Goal: Task Accomplishment & Management: Manage account settings

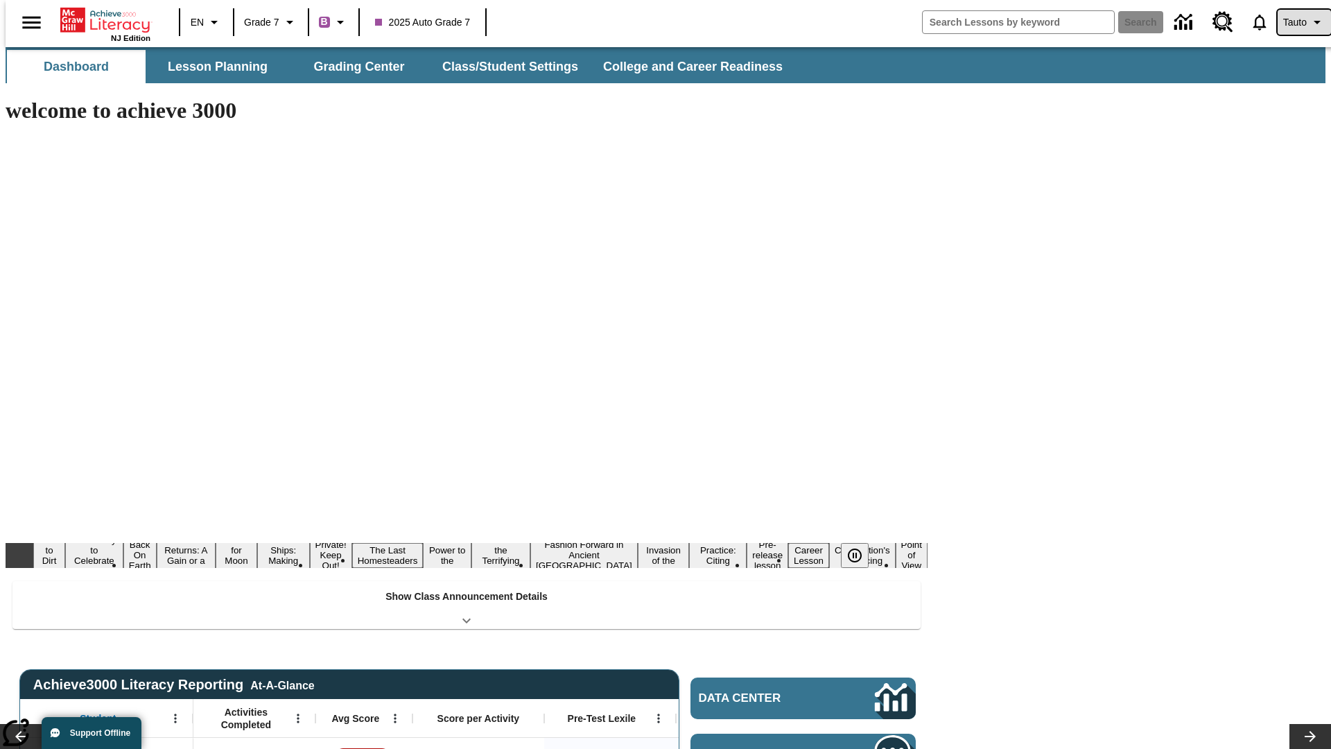
click at [1297, 22] on span "Tauto" at bounding box center [1295, 22] width 24 height 15
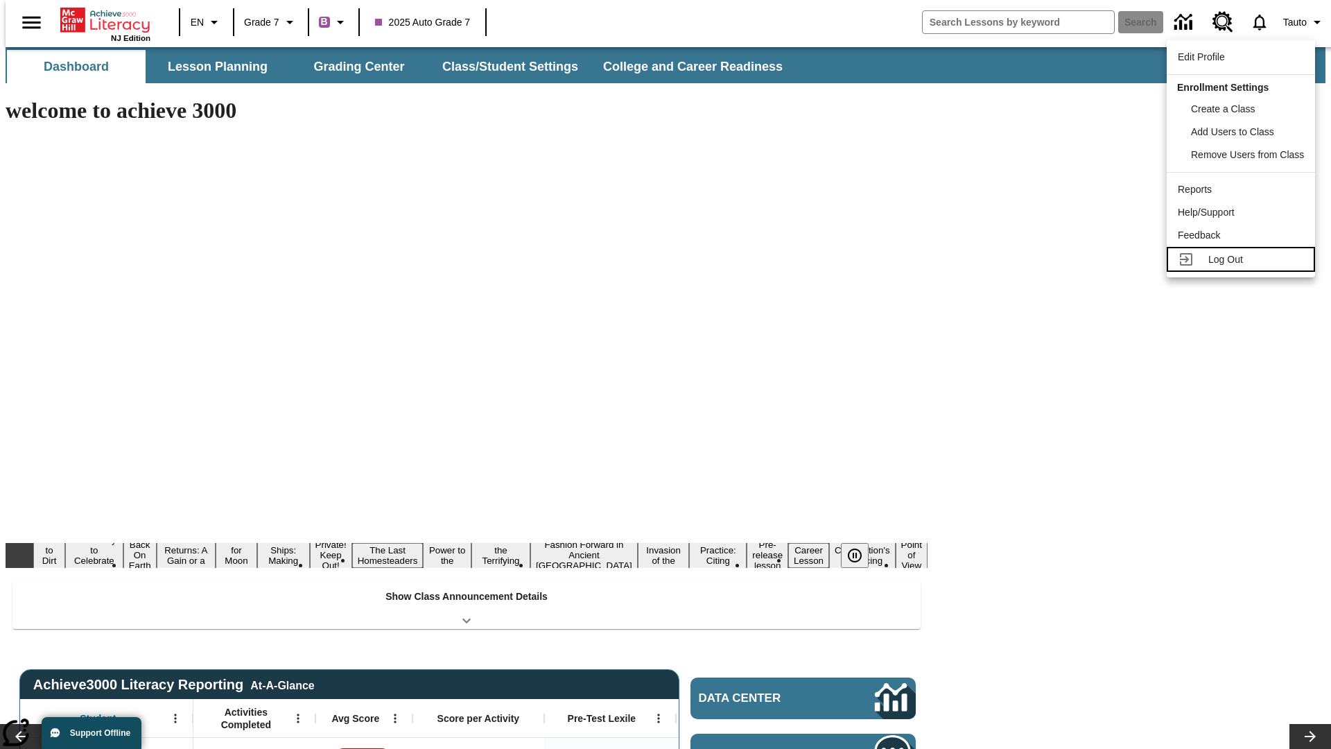
click at [1243, 259] on span "Log Out" at bounding box center [1225, 259] width 35 height 11
